Goal: Task Accomplishment & Management: Manage account settings

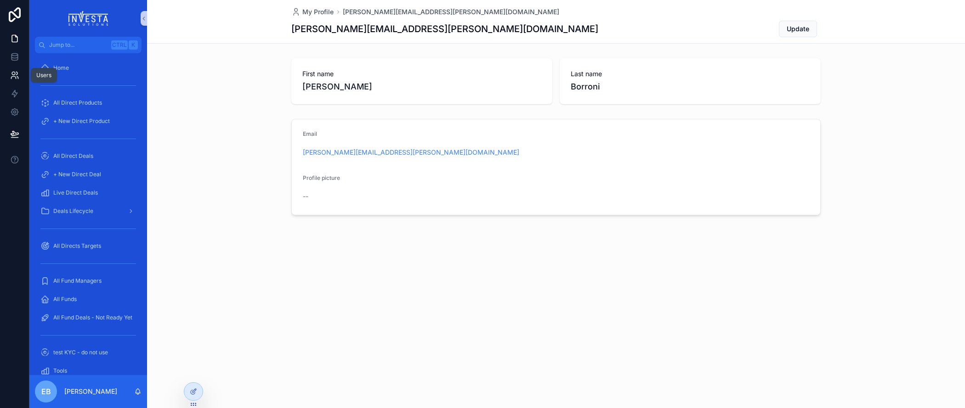
click at [16, 72] on icon at bounding box center [16, 73] width 1 height 3
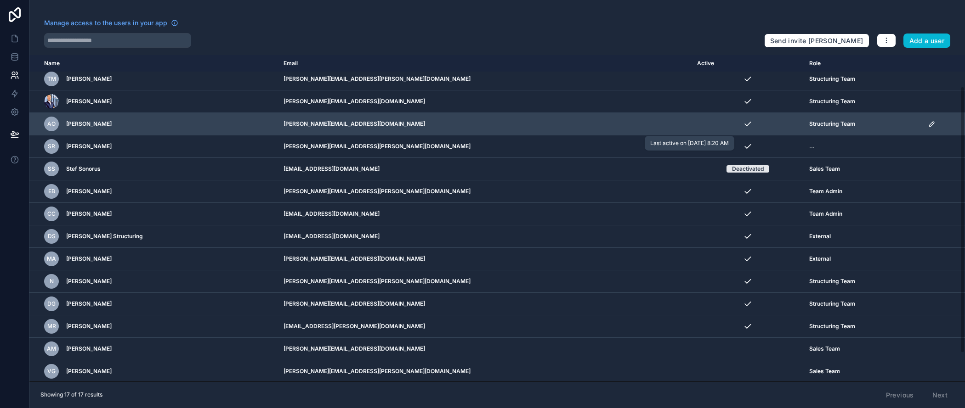
scroll to position [73, 0]
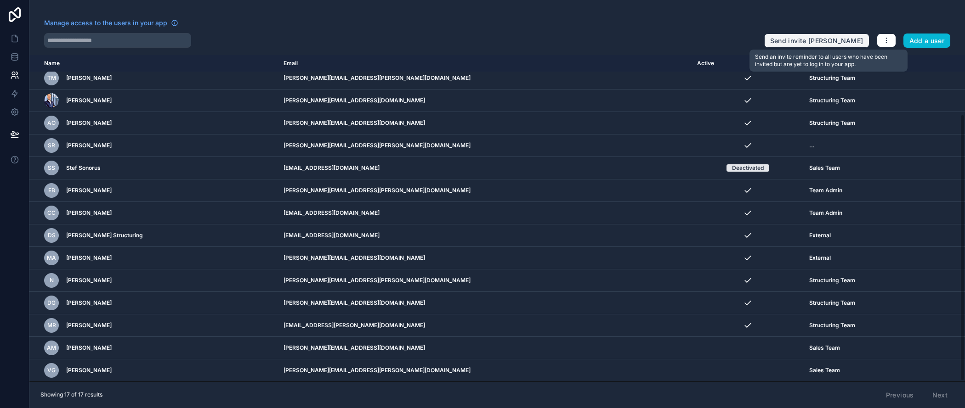
click at [839, 44] on button "Send invite [PERSON_NAME]" at bounding box center [816, 41] width 105 height 15
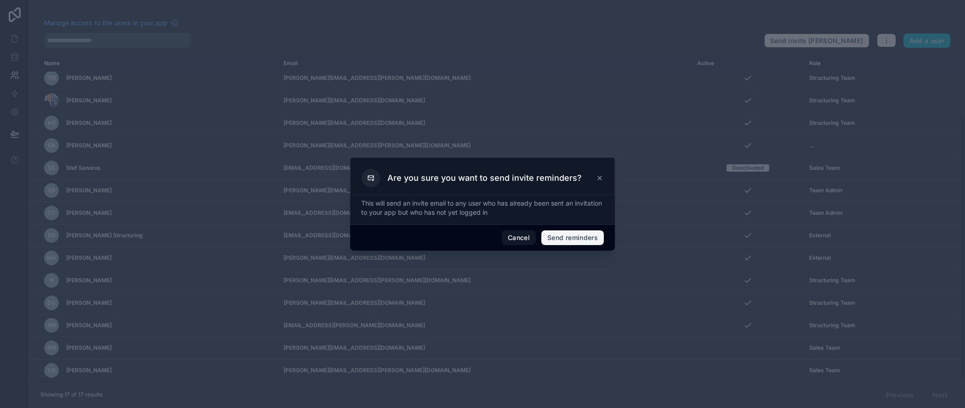
click at [587, 238] on button "Send reminders" at bounding box center [572, 238] width 62 height 15
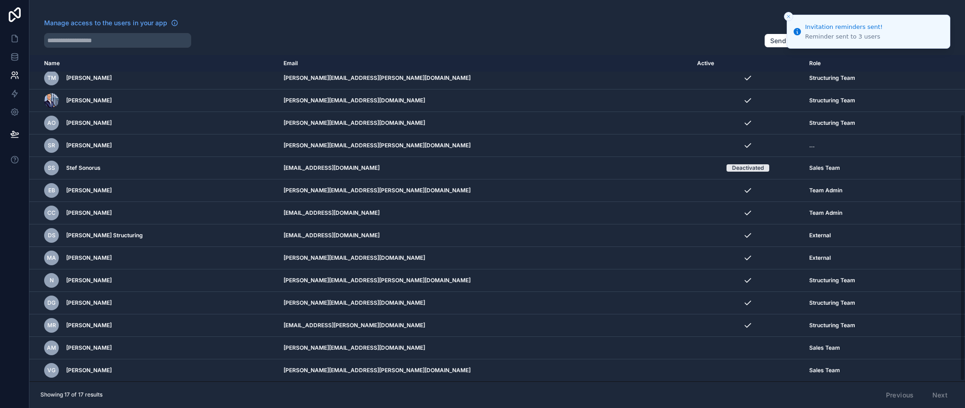
click at [789, 16] on icon "Close toast" at bounding box center [789, 17] width 6 height 6
